Goal: Check status: Check status

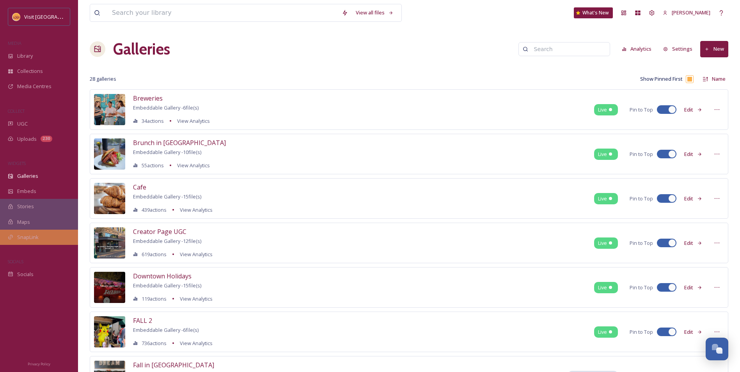
click at [49, 237] on div "SnapLink" at bounding box center [39, 237] width 78 height 15
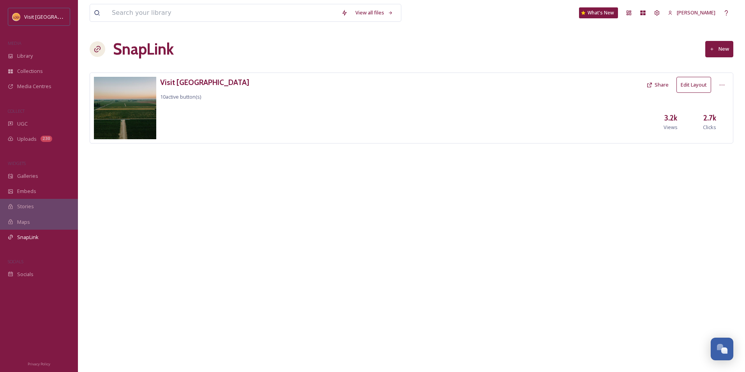
click at [690, 87] on button "Edit Layout" at bounding box center [694, 85] width 35 height 16
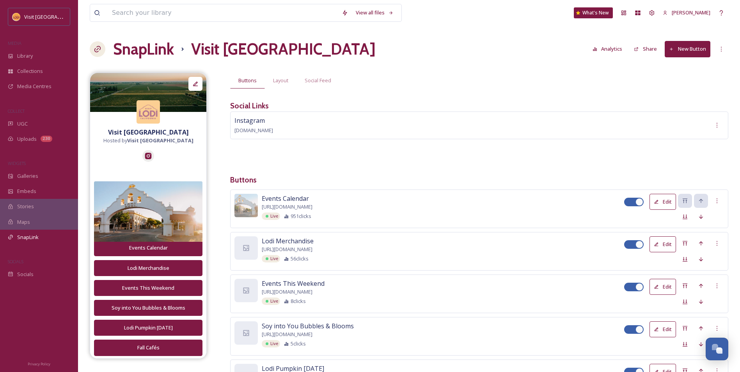
click at [615, 55] on button "Analytics" at bounding box center [607, 48] width 38 height 15
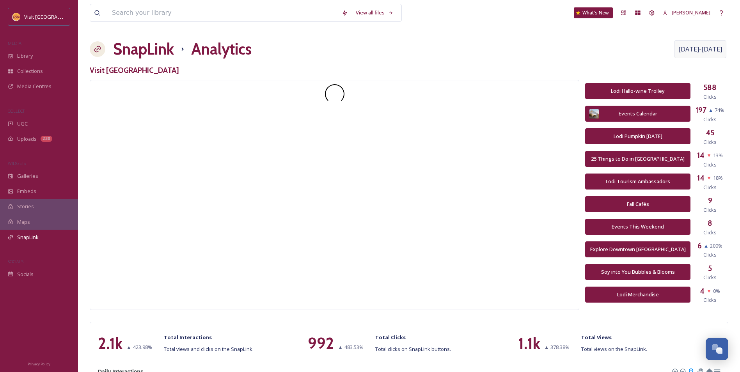
click at [688, 48] on span "[DATE] - [DATE]" at bounding box center [700, 48] width 44 height 9
select select "8"
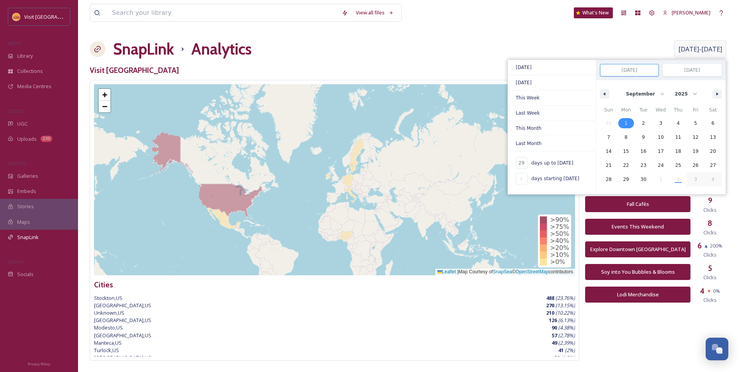
click at [630, 123] on span "1" at bounding box center [626, 123] width 18 height 10
type input "-"
type input "[DATE]"
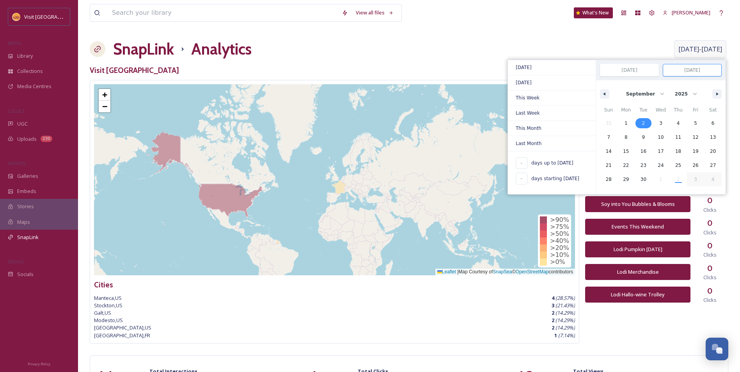
click at [646, 124] on span "2" at bounding box center [643, 123] width 18 height 10
type input "[DATE]"
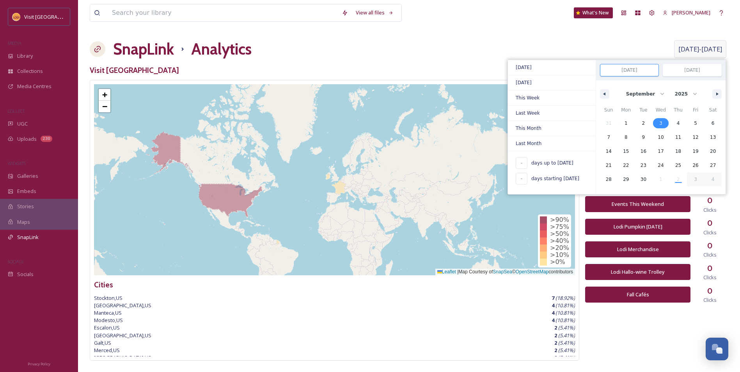
click at [661, 122] on span "3" at bounding box center [660, 123] width 3 height 14
type input "[DATE]"
click at [648, 125] on span "2" at bounding box center [643, 123] width 18 height 10
type input "[DATE]"
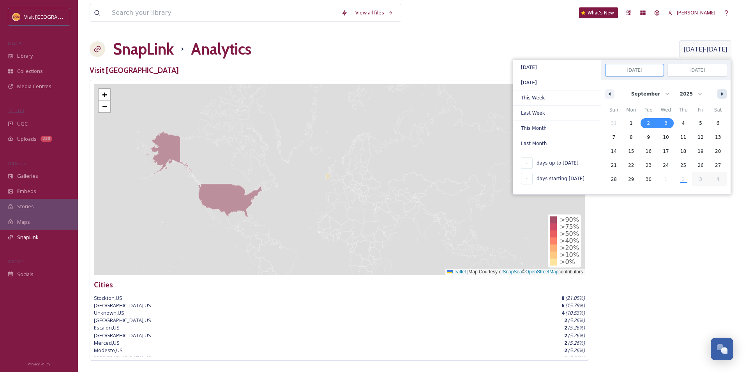
click at [721, 90] on button "button" at bounding box center [722, 93] width 9 height 9
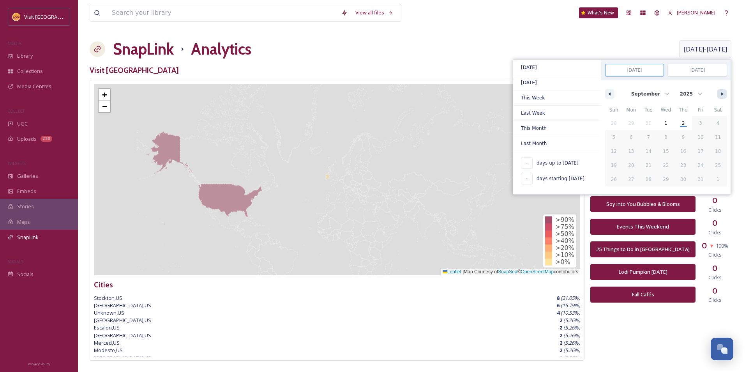
select select "9"
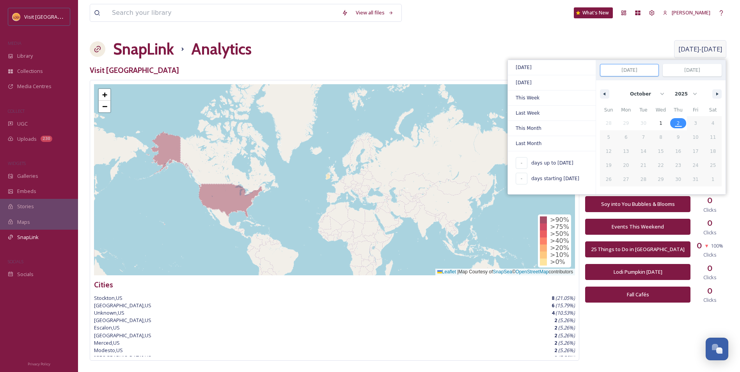
click at [679, 126] on span "2" at bounding box center [677, 123] width 3 height 14
type input "1"
type input "[DATE]"
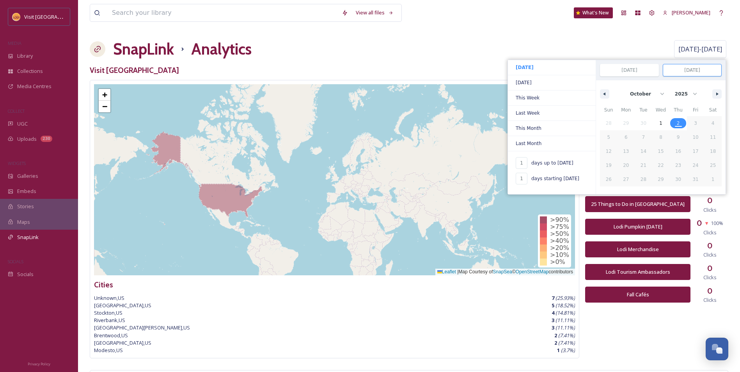
click at [434, 41] on div "SnapLink Analytics [DATE] - [DATE] [DATE] [DATE] This Week Last Week This Month…" at bounding box center [409, 48] width 638 height 23
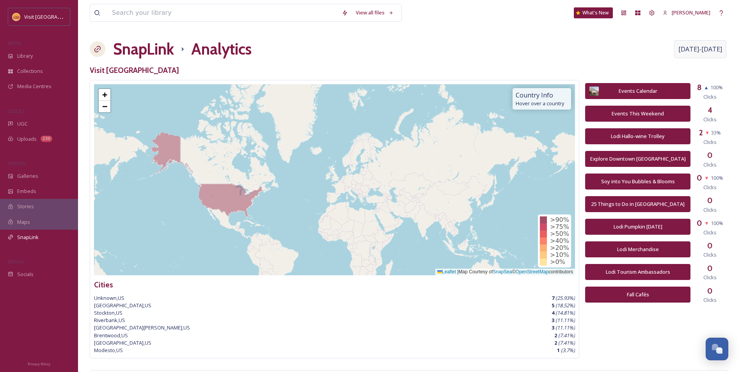
click at [709, 41] on div "[DATE] - [DATE]" at bounding box center [700, 49] width 52 height 18
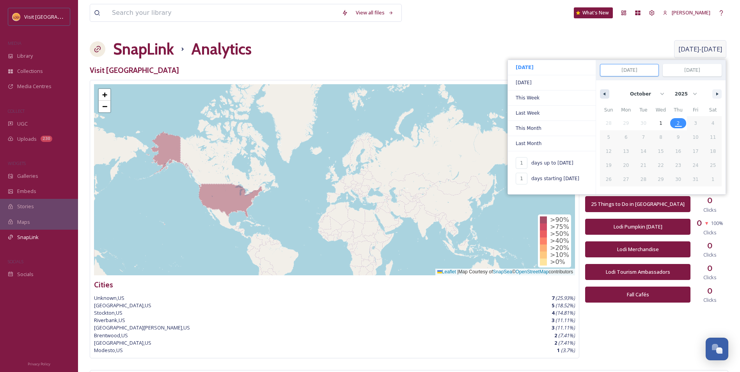
click at [607, 94] on button "button" at bounding box center [604, 93] width 9 height 9
select select "8"
click at [645, 123] on span "2" at bounding box center [643, 123] width 18 height 10
type input "-"
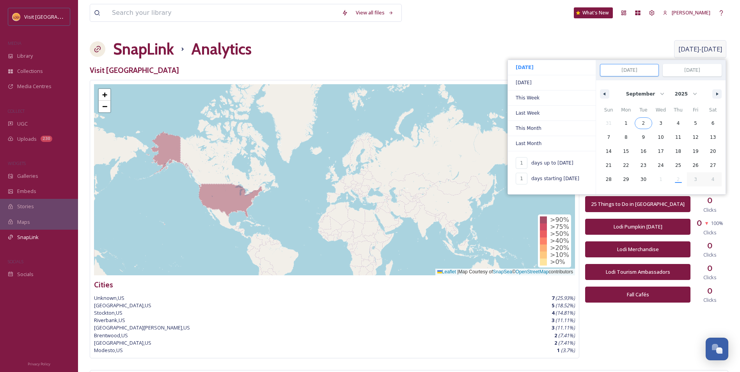
type input "[DATE]"
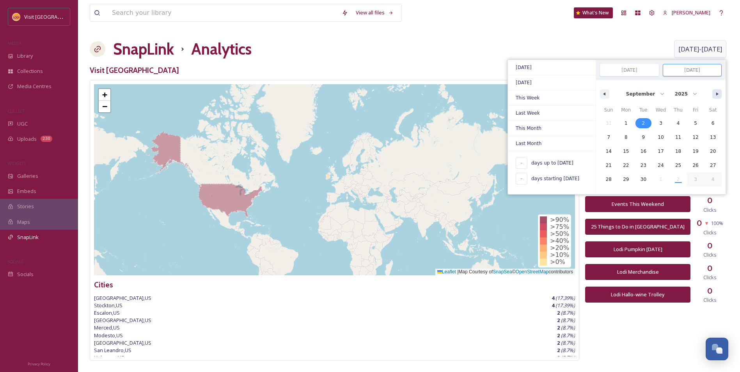
click at [715, 96] on button "button" at bounding box center [716, 93] width 9 height 9
select select "9"
click at [680, 126] on span "2" at bounding box center [677, 123] width 3 height 14
type input "31"
type input "[DATE]"
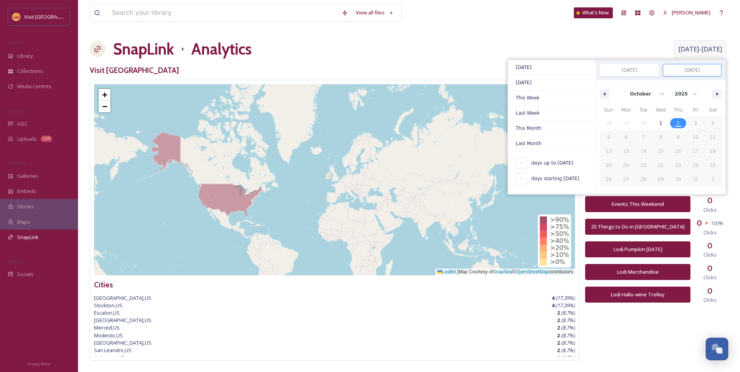
select select "8"
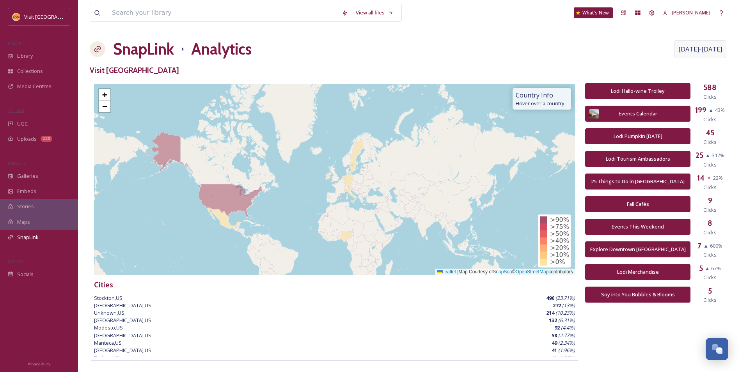
click at [463, 37] on div "View all files What's New [PERSON_NAME] SnapLink Analytics [DATE] - [DATE] Visi…" at bounding box center [409, 293] width 662 height 587
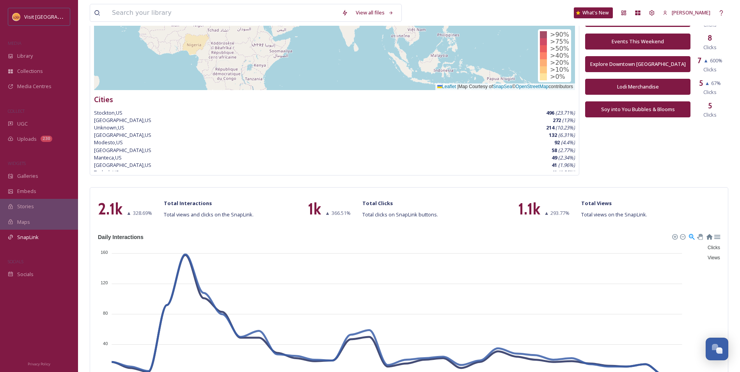
scroll to position [216, 0]
